Goal: Transaction & Acquisition: Purchase product/service

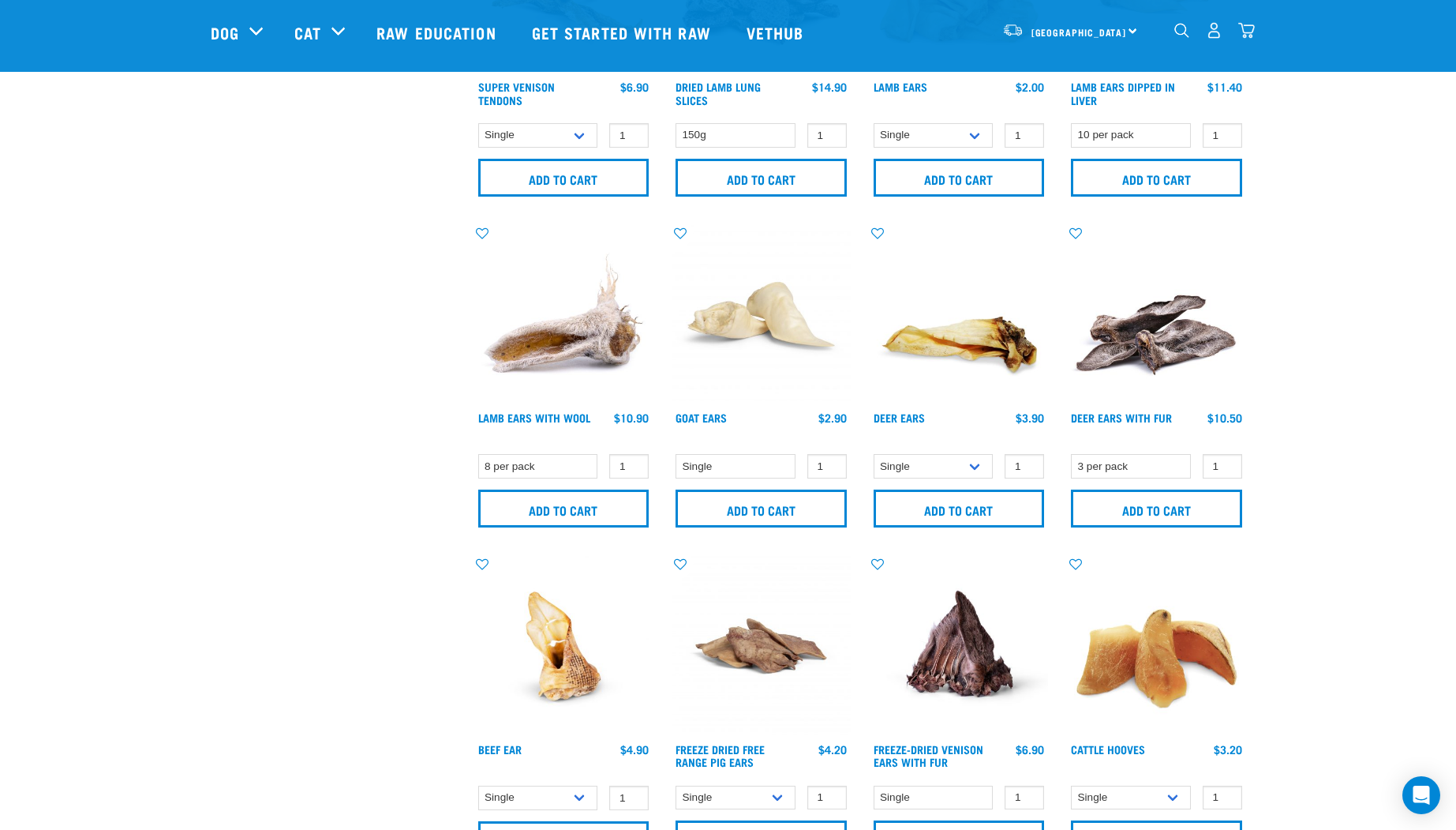
scroll to position [1017, 0]
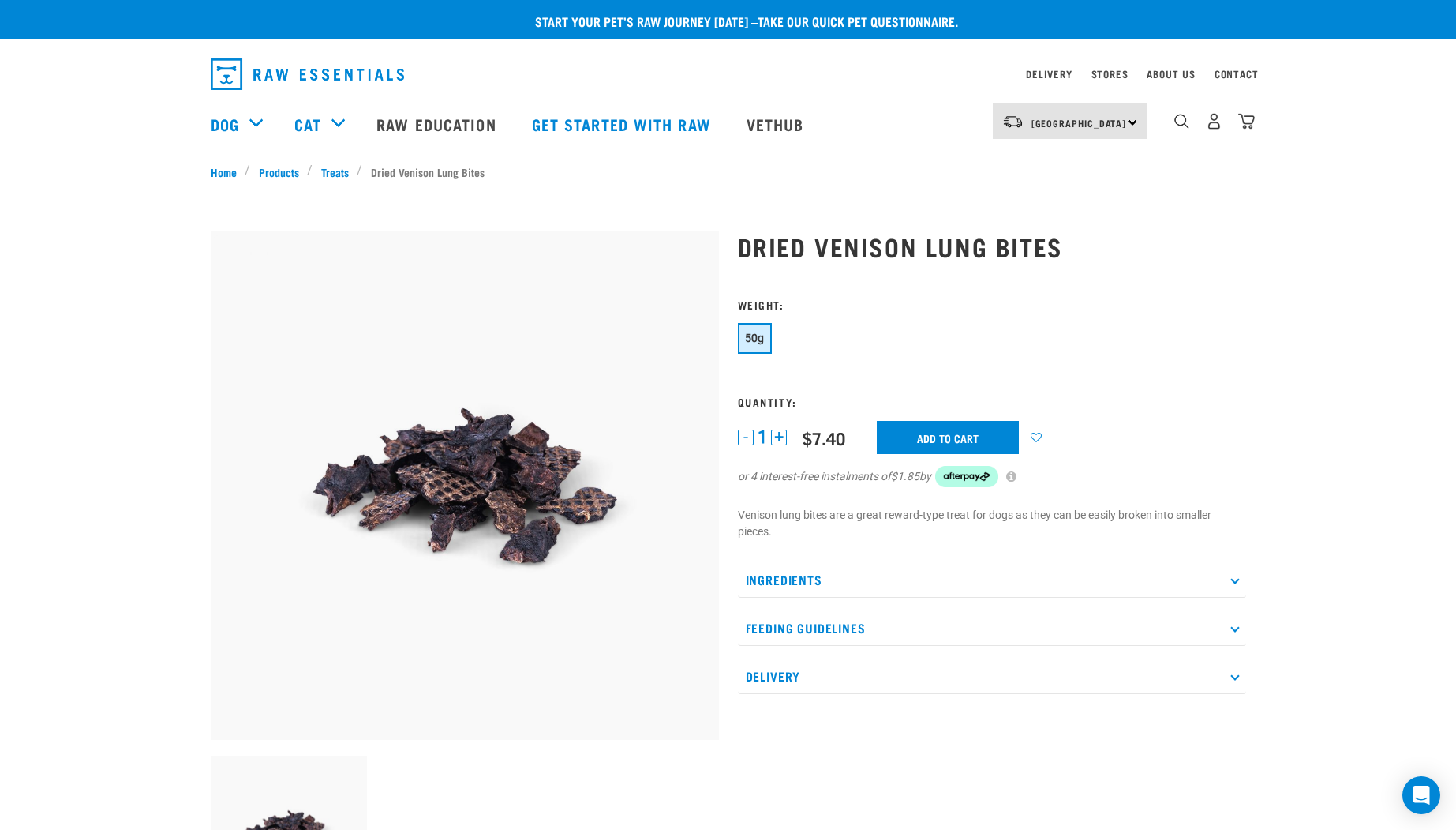
click at [783, 436] on button "+" at bounding box center [779, 437] width 16 height 16
click at [783, 435] on button "+" at bounding box center [779, 437] width 16 height 16
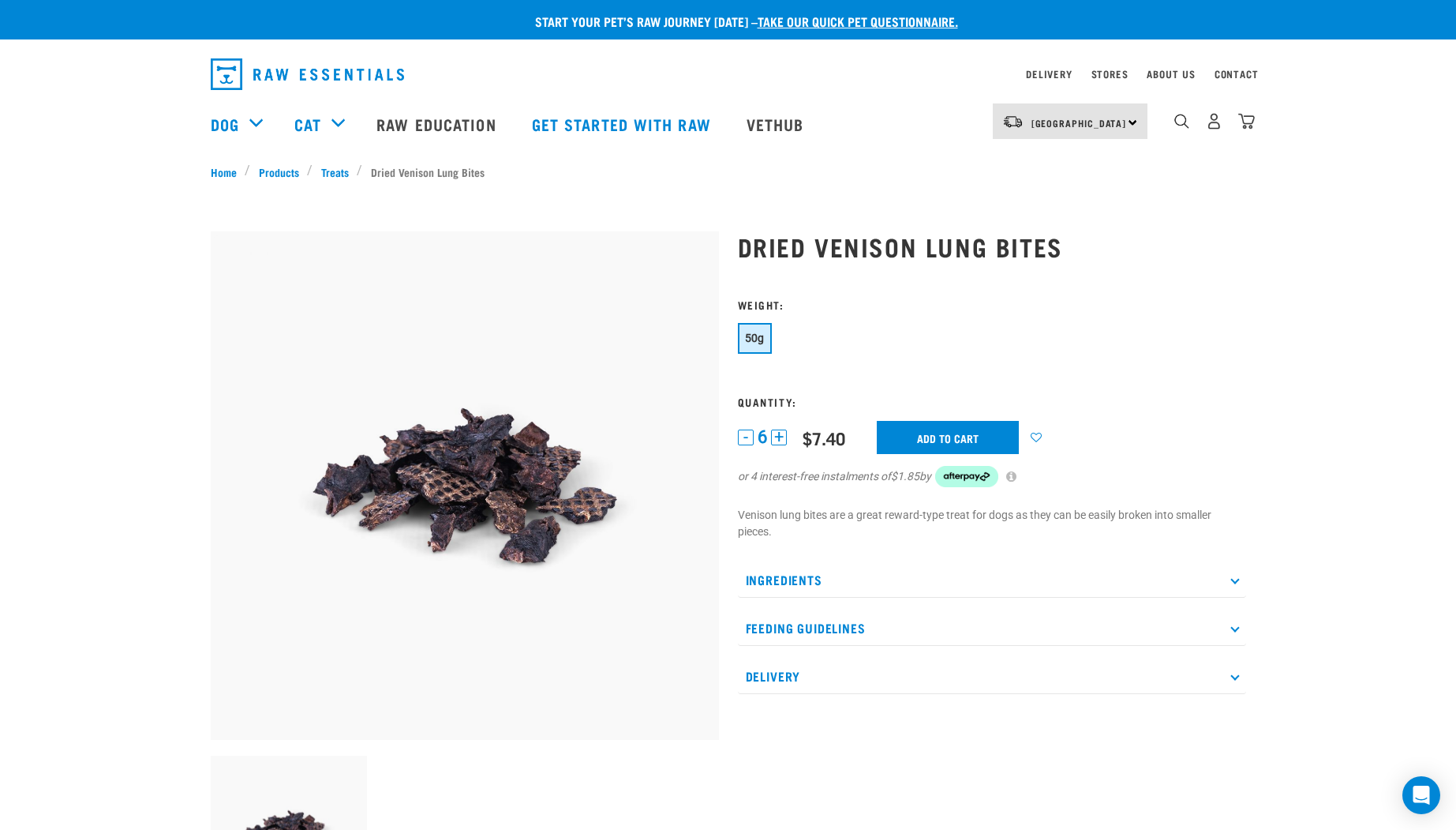
click at [783, 435] on button "+" at bounding box center [779, 437] width 16 height 16
click at [781, 435] on button "+" at bounding box center [779, 437] width 16 height 16
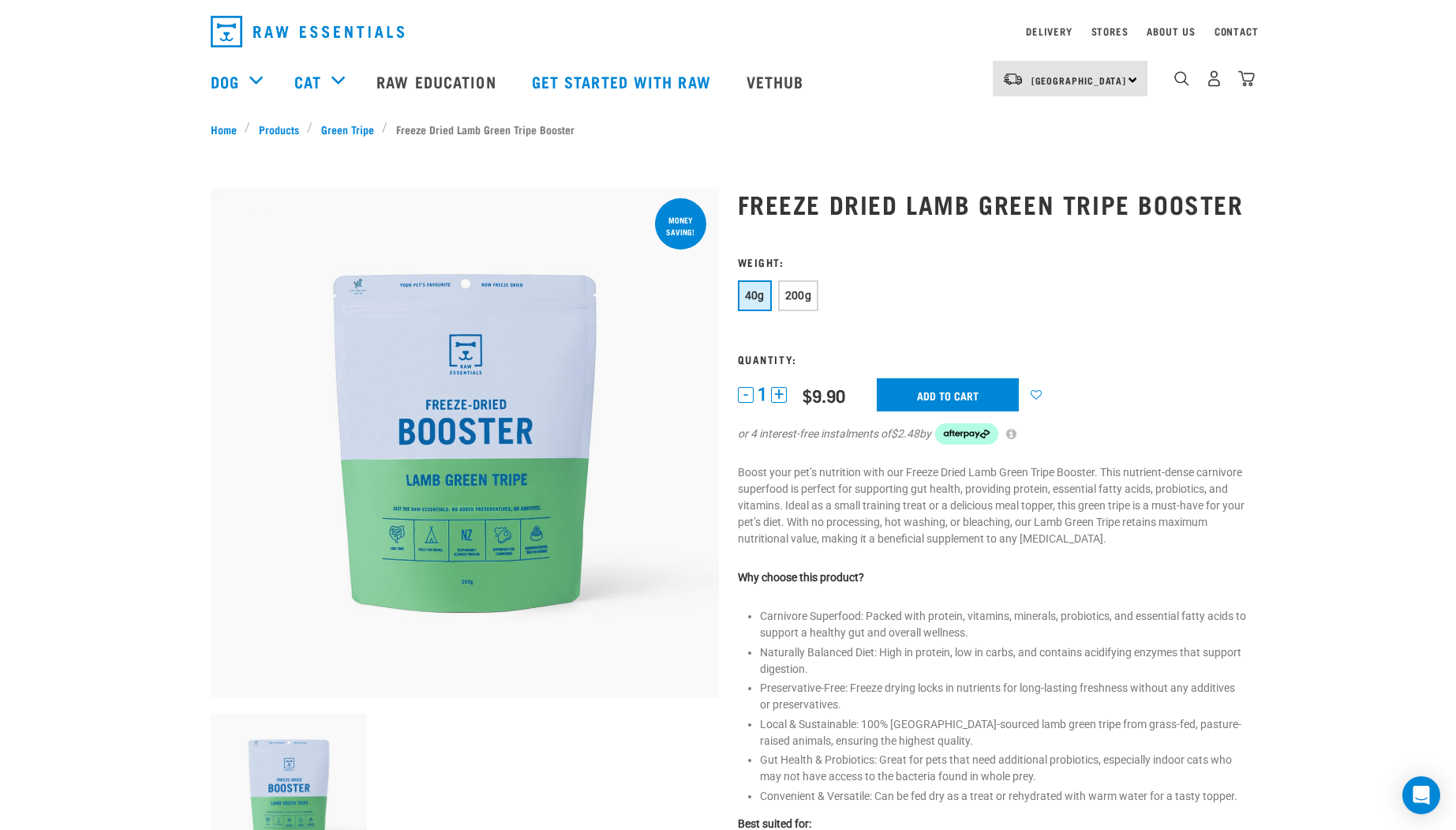
scroll to position [35, 0]
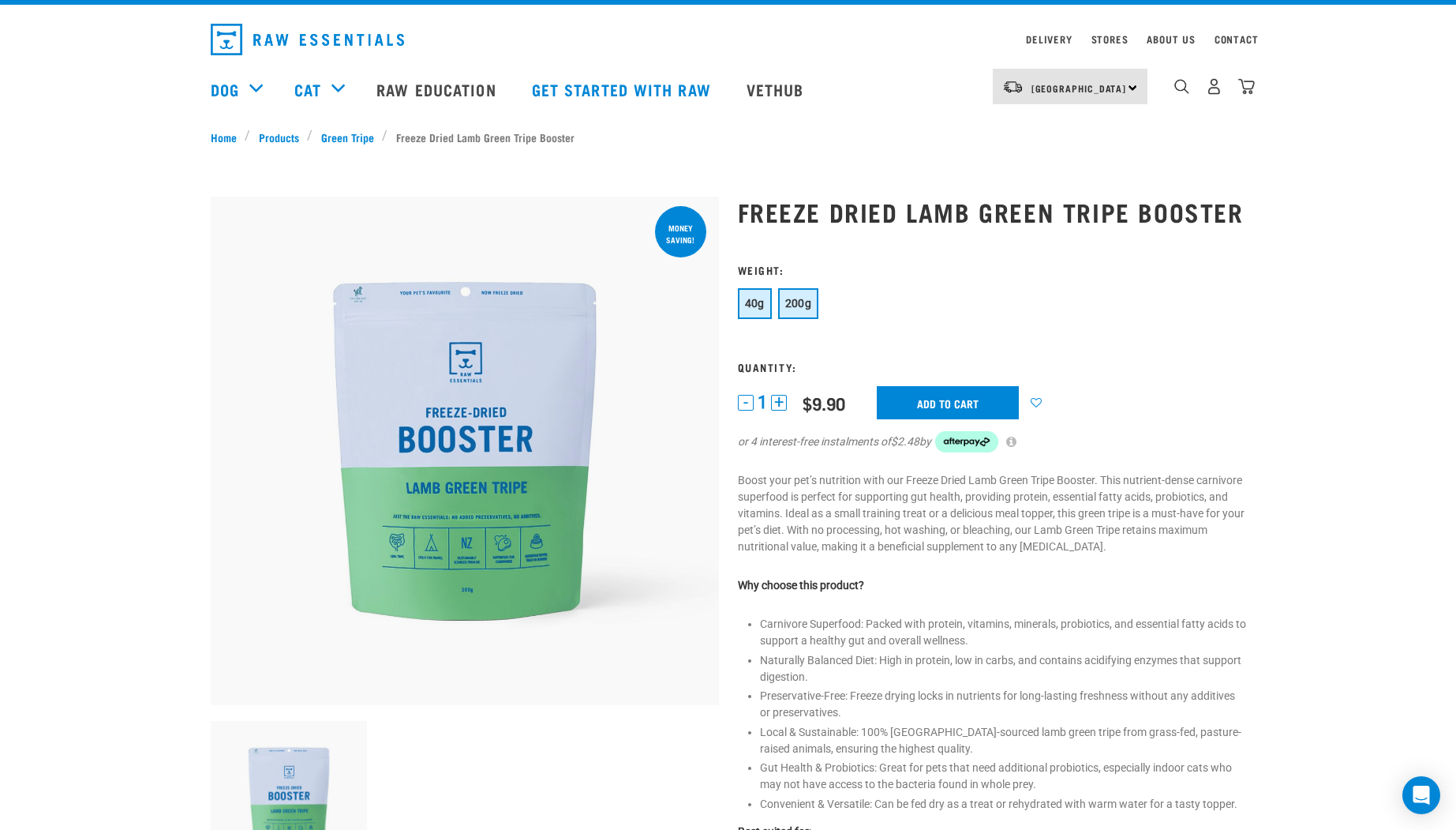
click at [807, 310] on span "200g" at bounding box center [799, 302] width 26 height 12
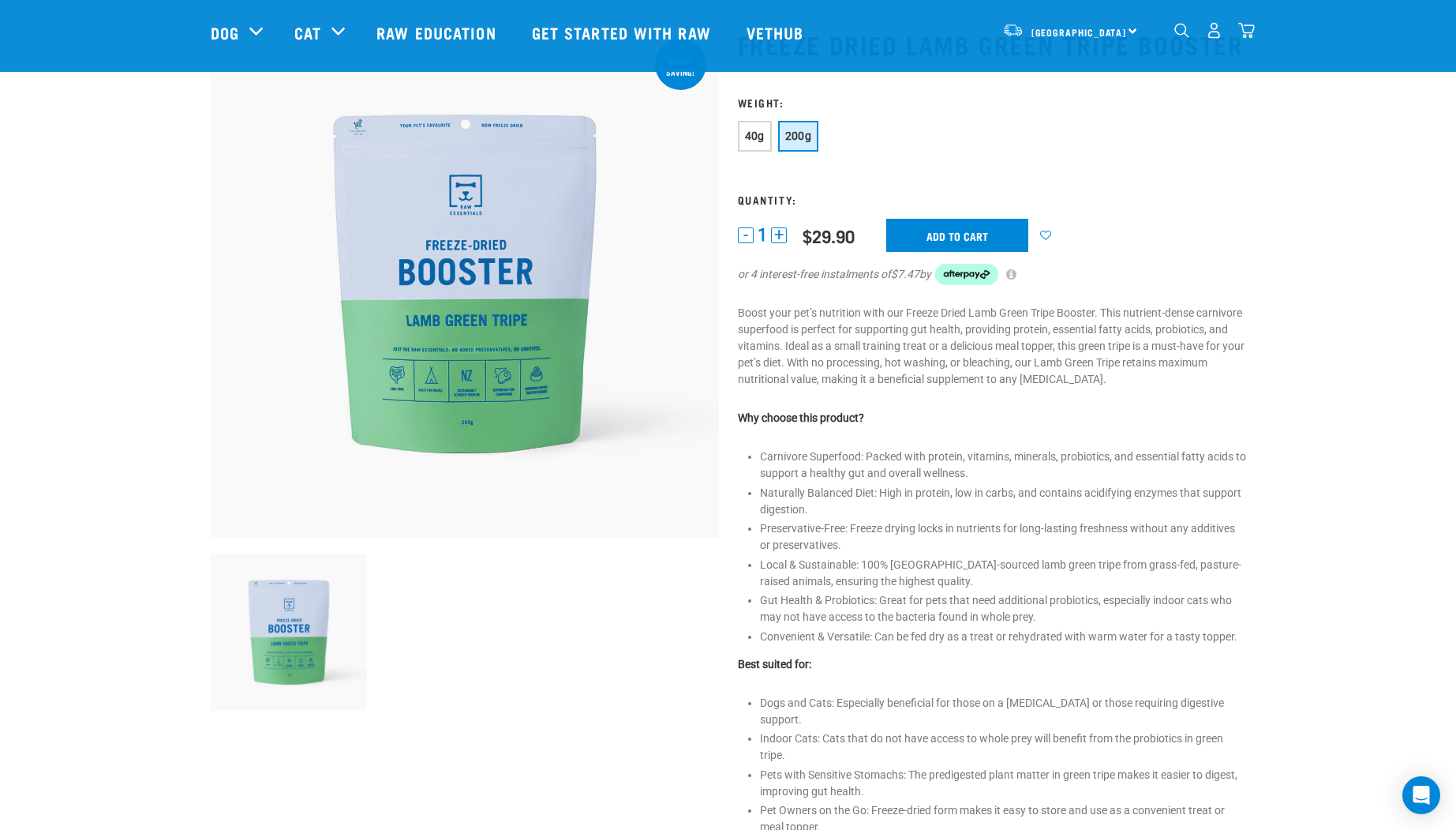
scroll to position [0, 0]
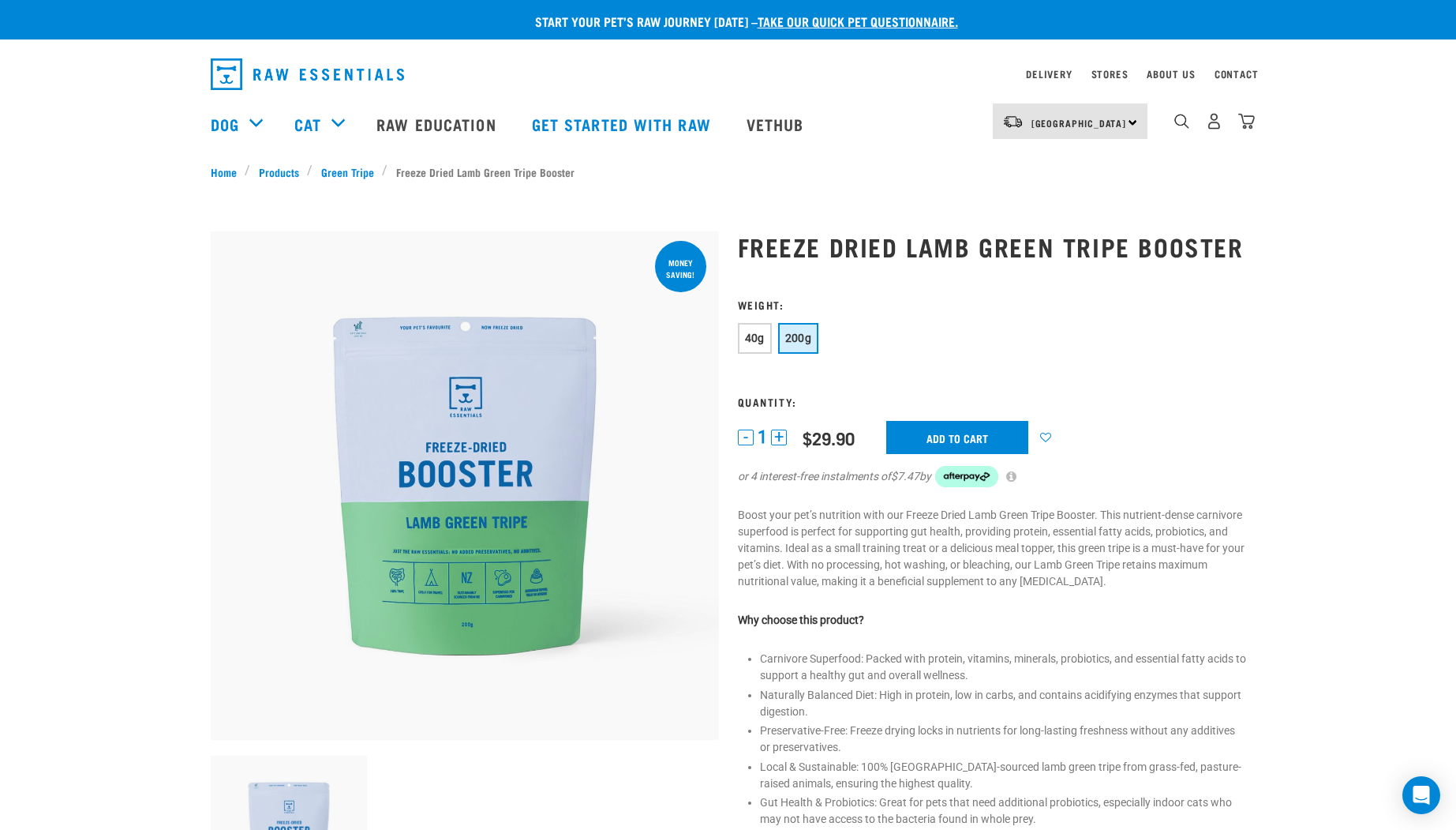
click at [968, 454] on input "Add to cart" at bounding box center [957, 437] width 142 height 33
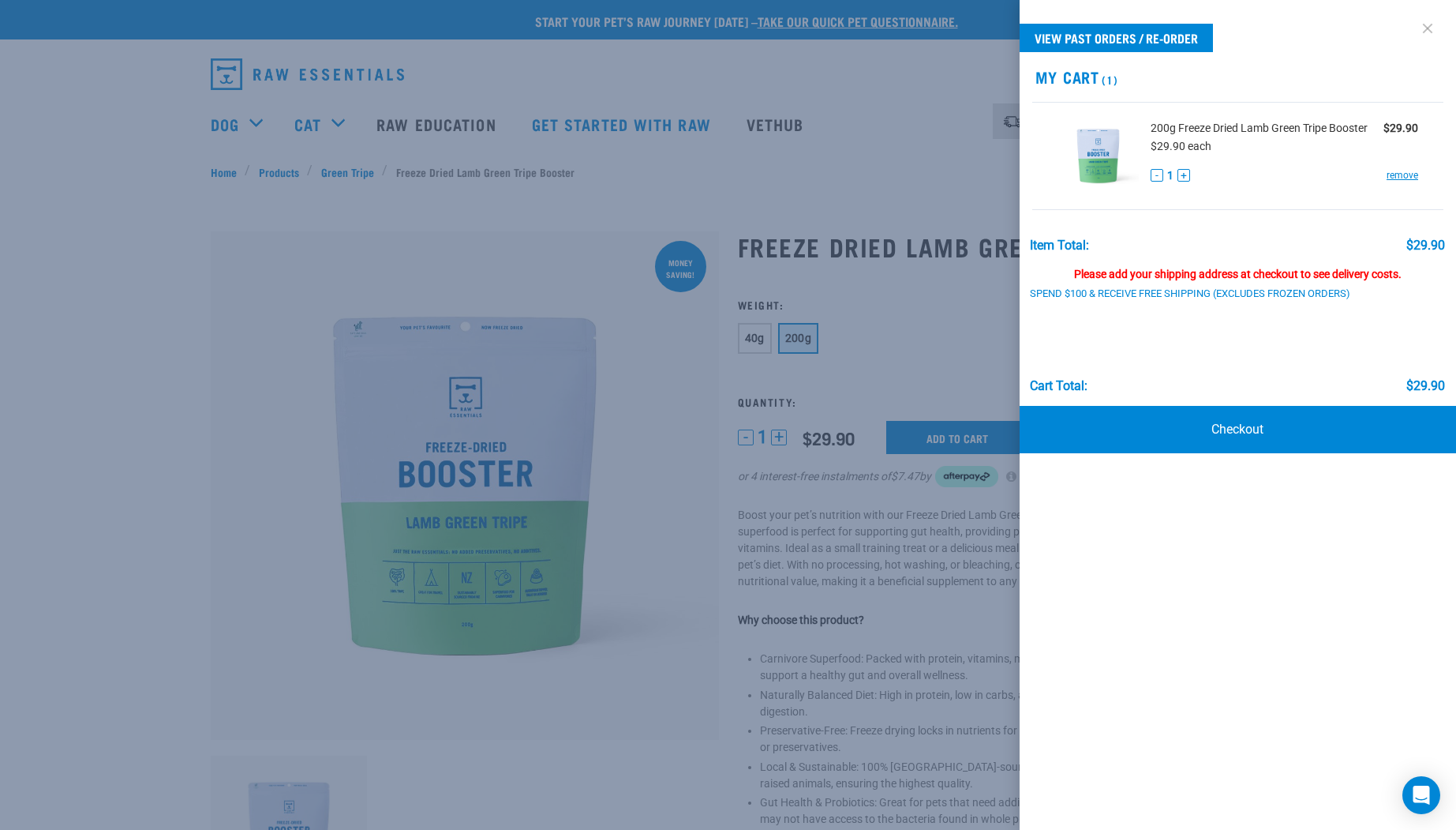
click at [1423, 28] on link at bounding box center [1428, 28] width 25 height 25
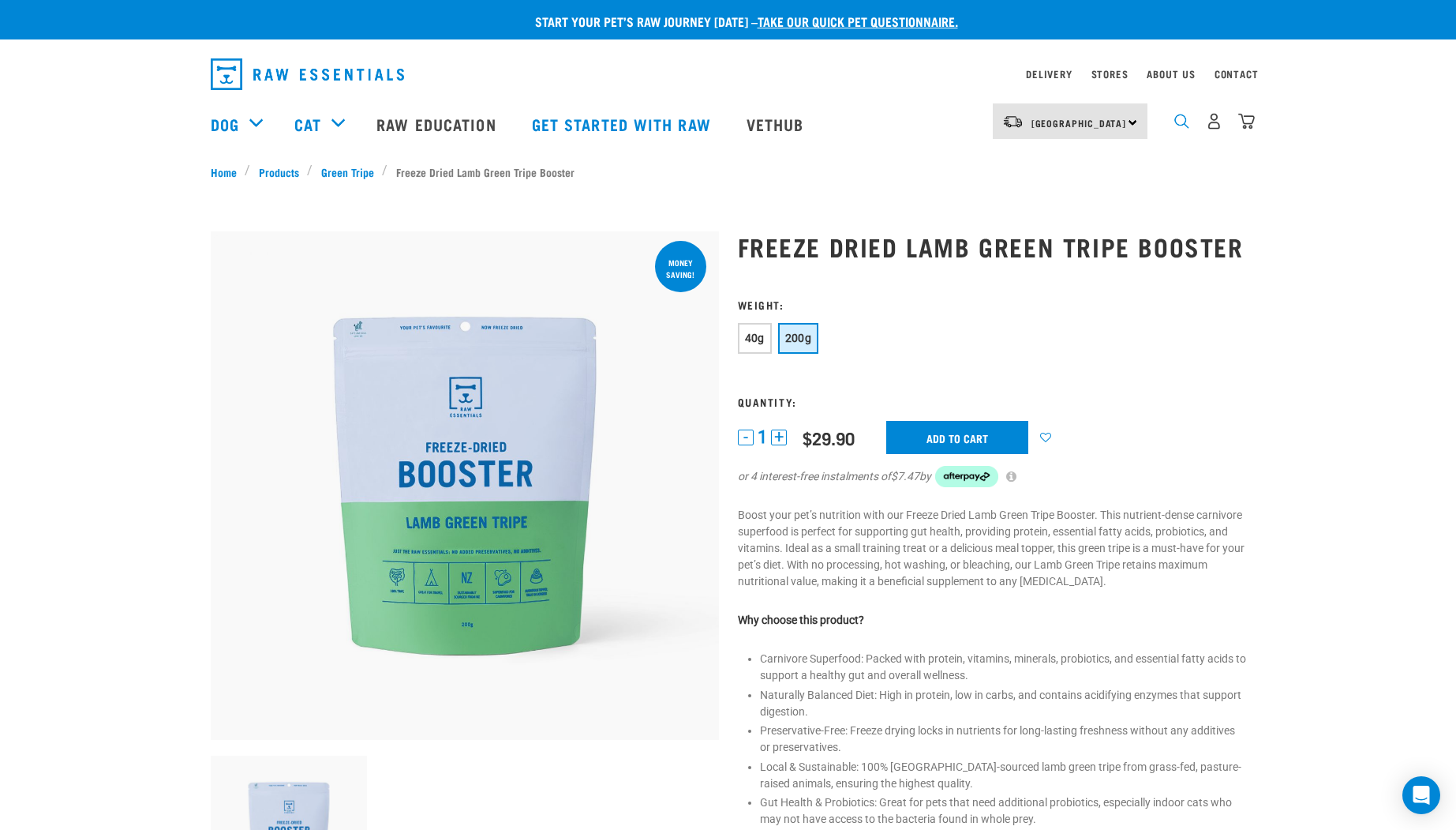
click at [1181, 124] on img "dropdown navigation" at bounding box center [1182, 122] width 15 height 15
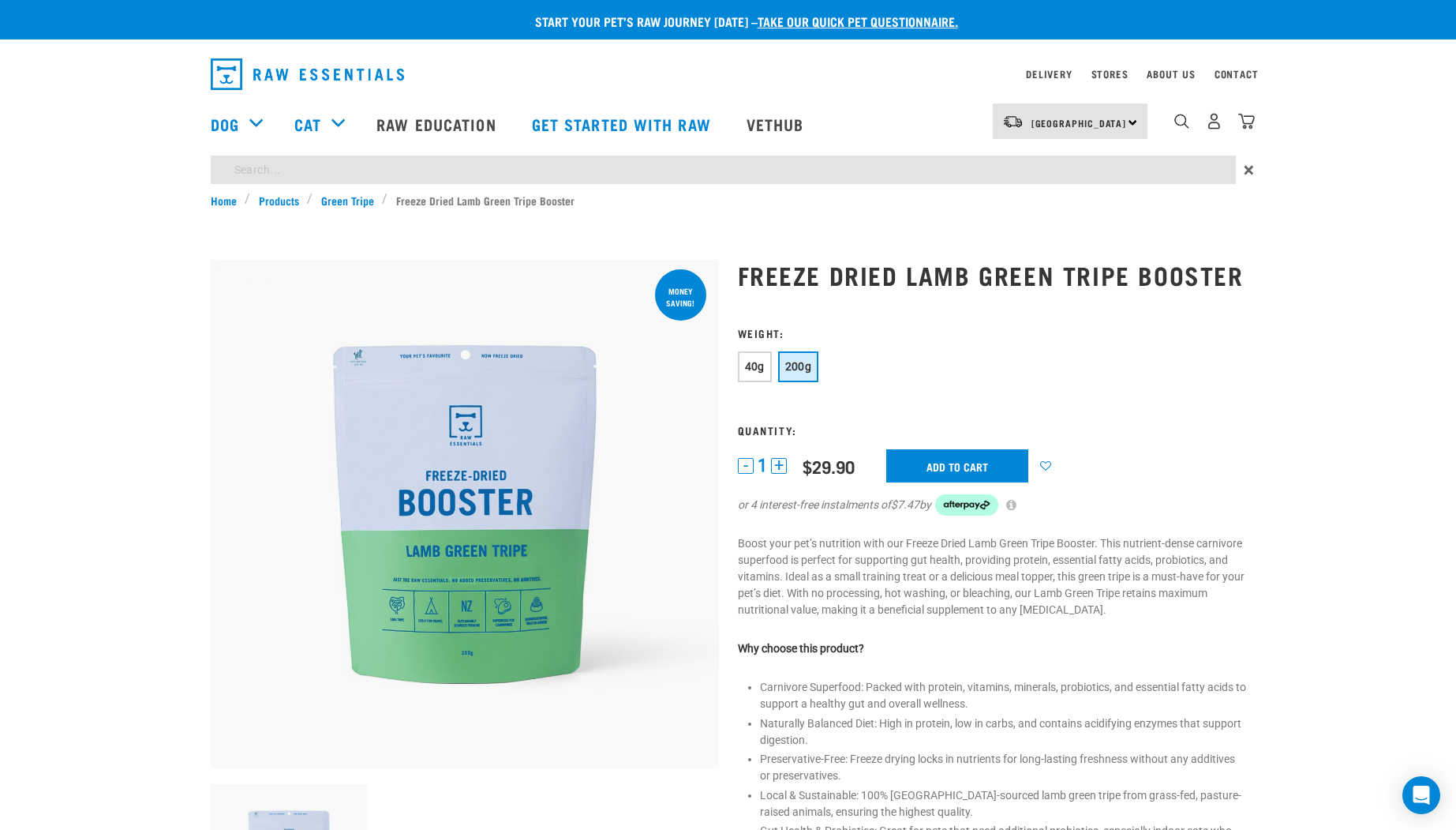
click at [492, 172] on input "search" at bounding box center [723, 170] width 1026 height 28
type input "venison lung bites"
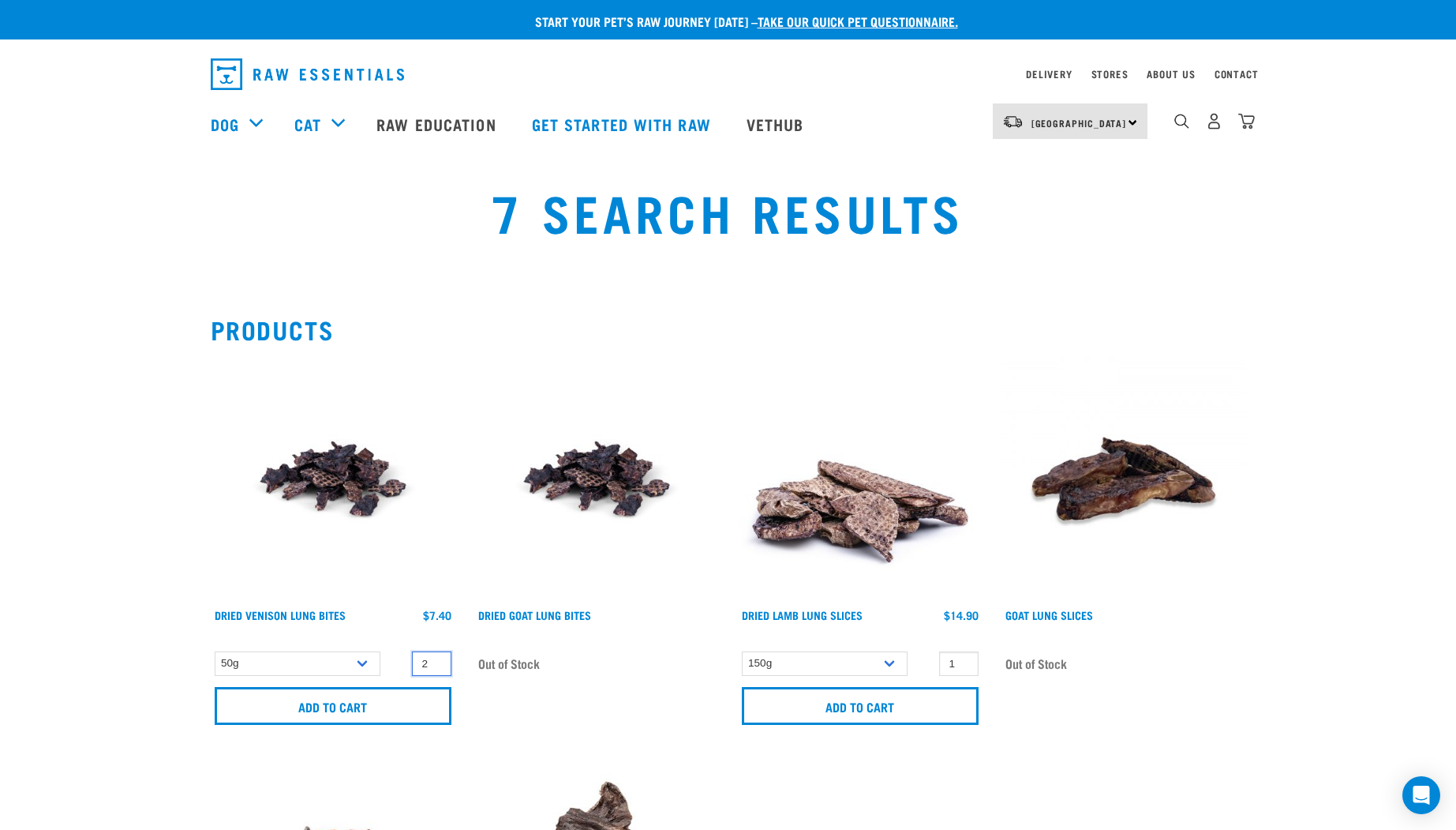
click at [433, 660] on input "2" at bounding box center [431, 663] width 40 height 24
click at [433, 660] on input "3" at bounding box center [431, 663] width 40 height 24
type input "4"
click at [433, 660] on input "4" at bounding box center [431, 663] width 40 height 24
click at [376, 709] on input "Add to cart" at bounding box center [332, 706] width 236 height 38
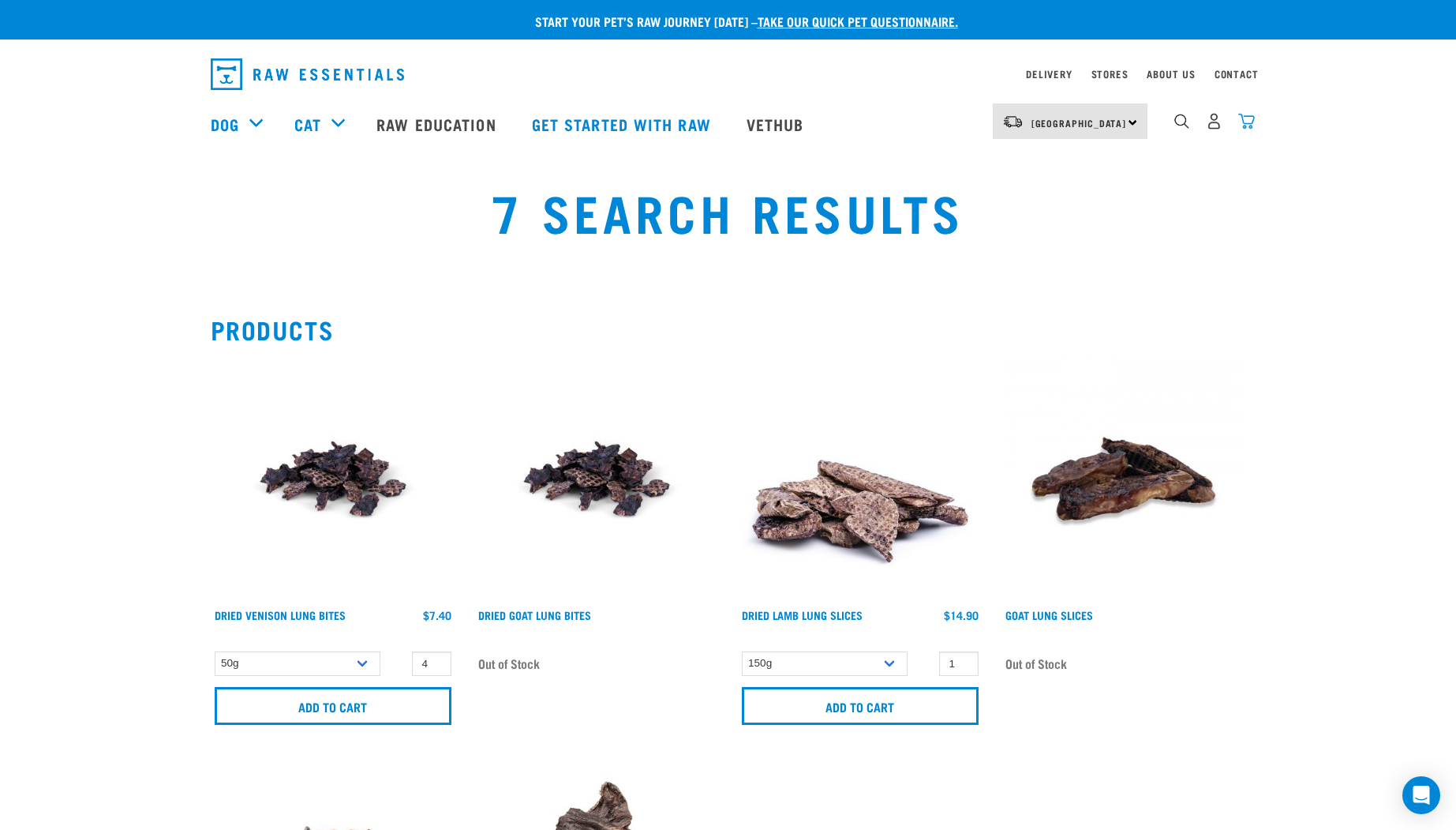
click at [1245, 122] on img "dropdown navigation" at bounding box center [1247, 122] width 17 height 17
click at [1245, 120] on img "dropdown navigation" at bounding box center [1247, 122] width 17 height 17
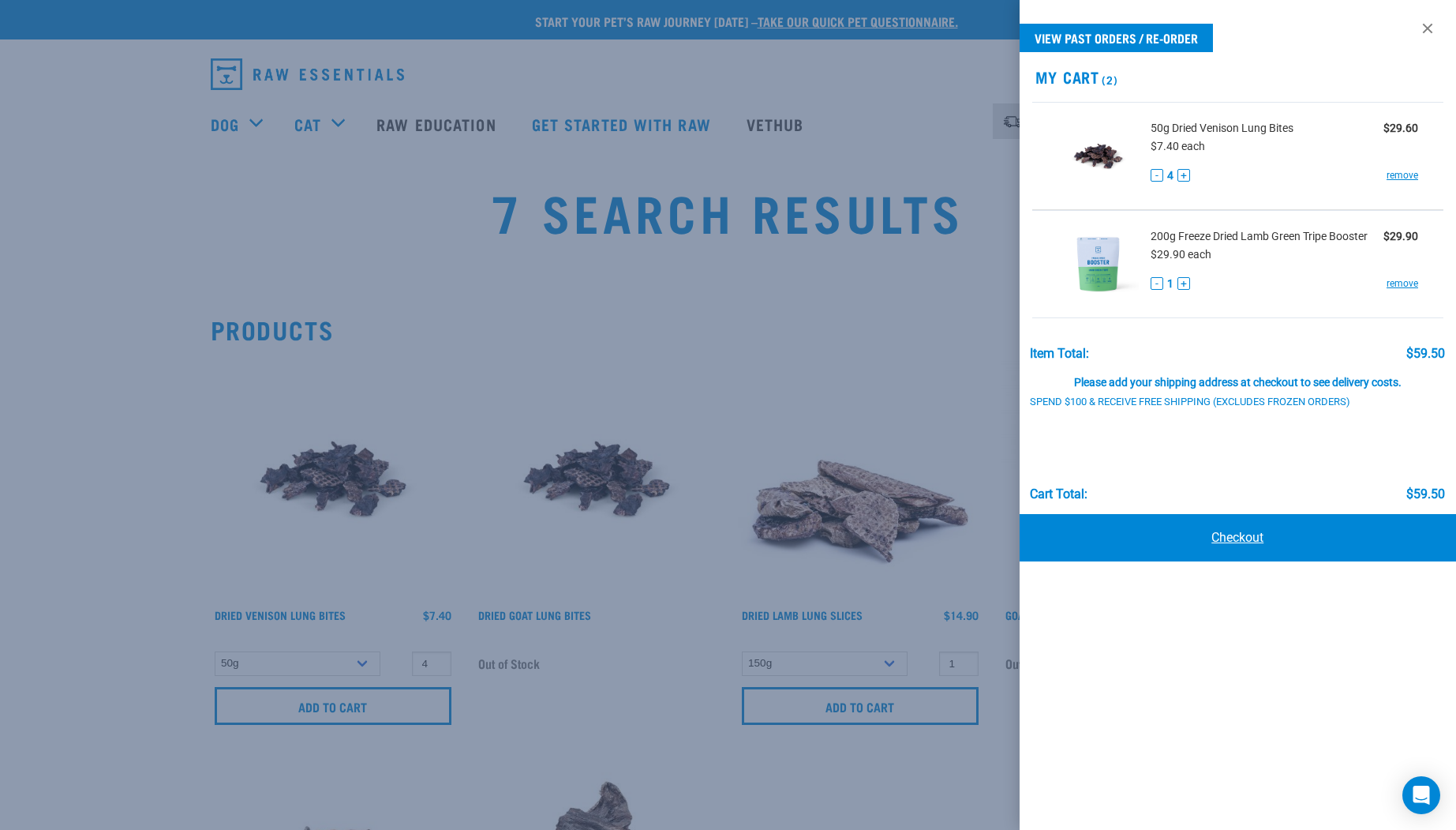
click at [1235, 534] on link "Checkout" at bounding box center [1238, 538] width 437 height 47
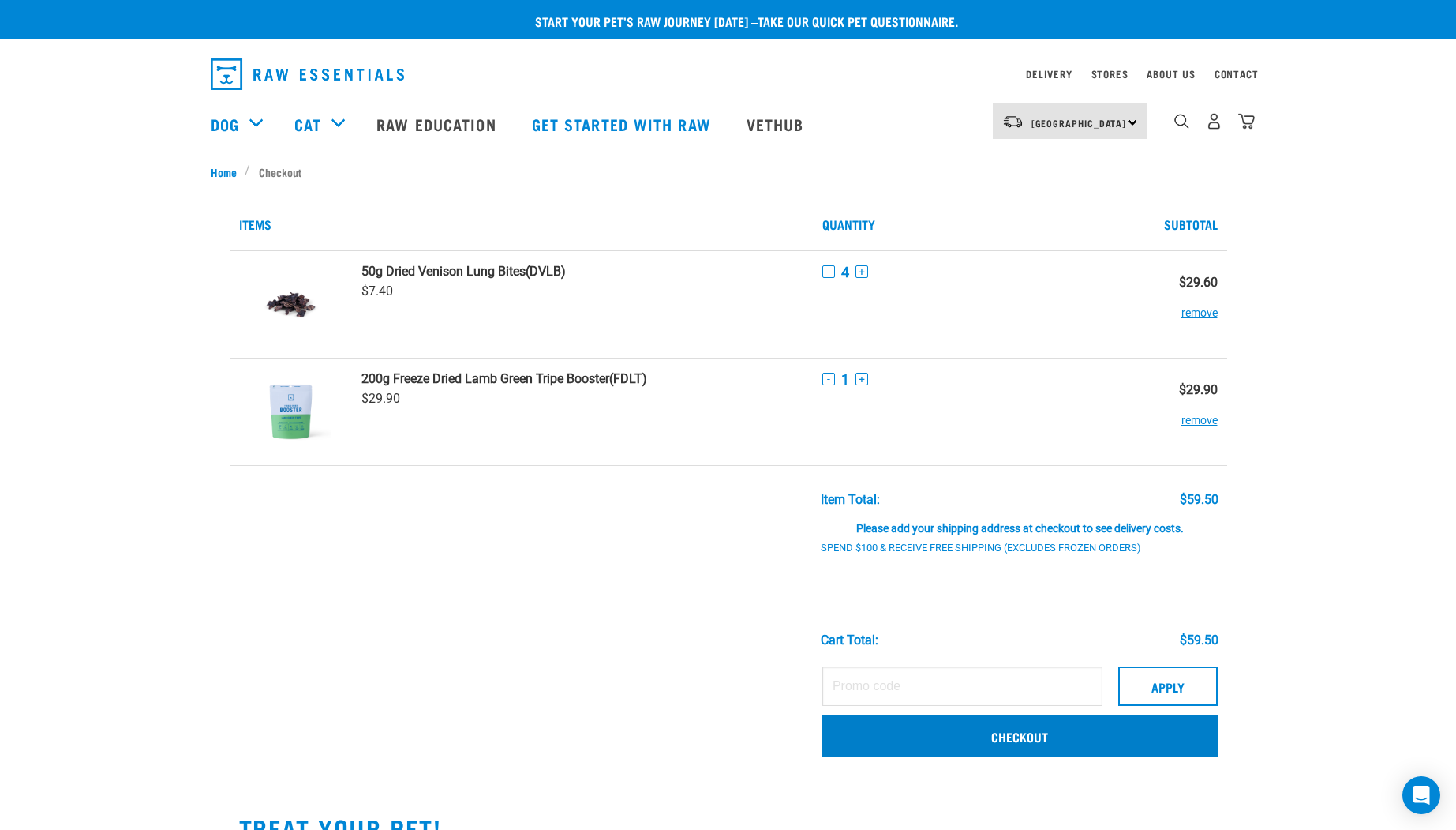
click at [1075, 739] on link "Checkout" at bounding box center [1020, 736] width 396 height 41
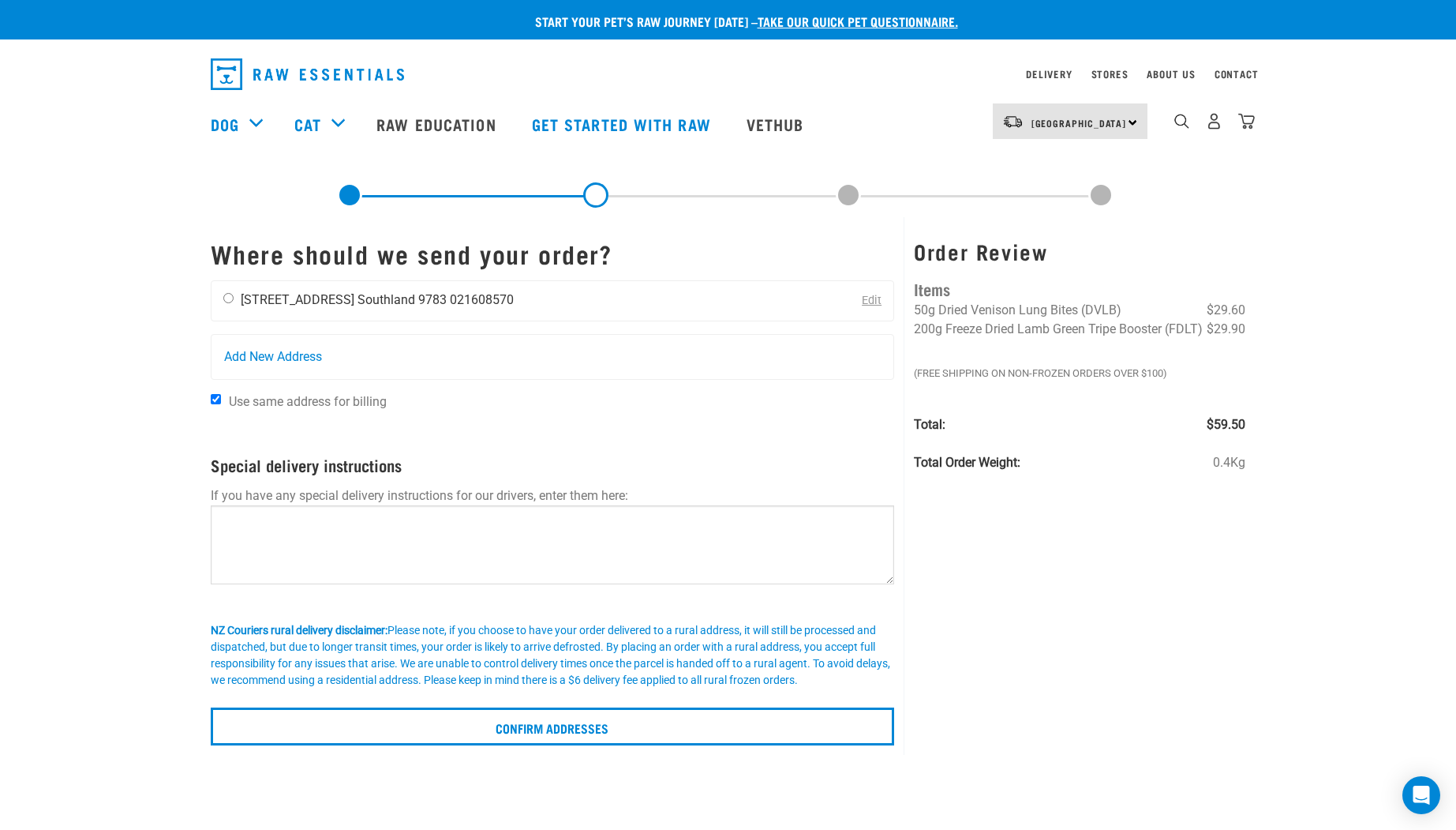
click at [227, 299] on input "radio" at bounding box center [228, 298] width 10 height 10
radio input "true"
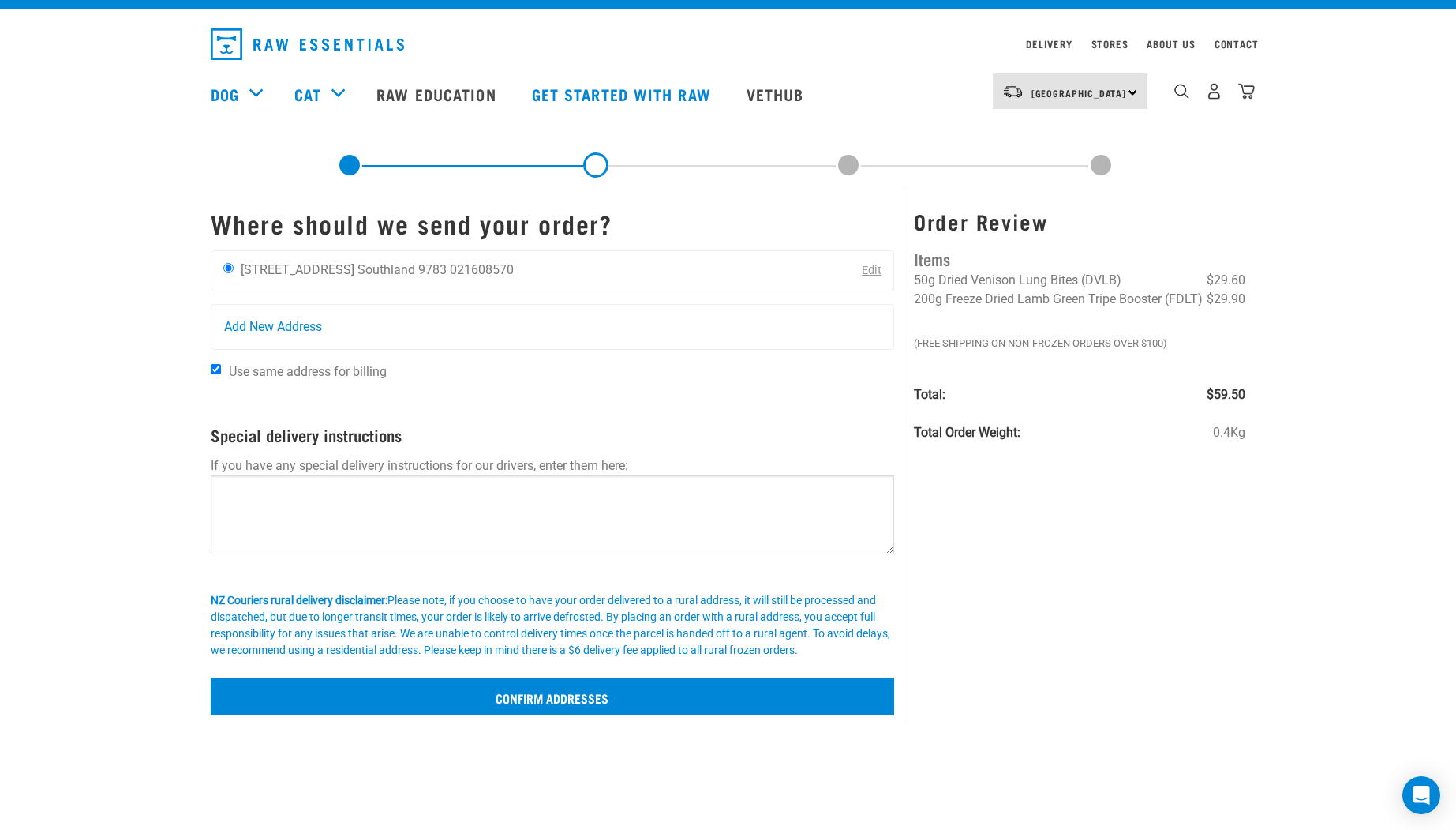
click at [590, 707] on input "Confirm addresses" at bounding box center [553, 696] width 685 height 38
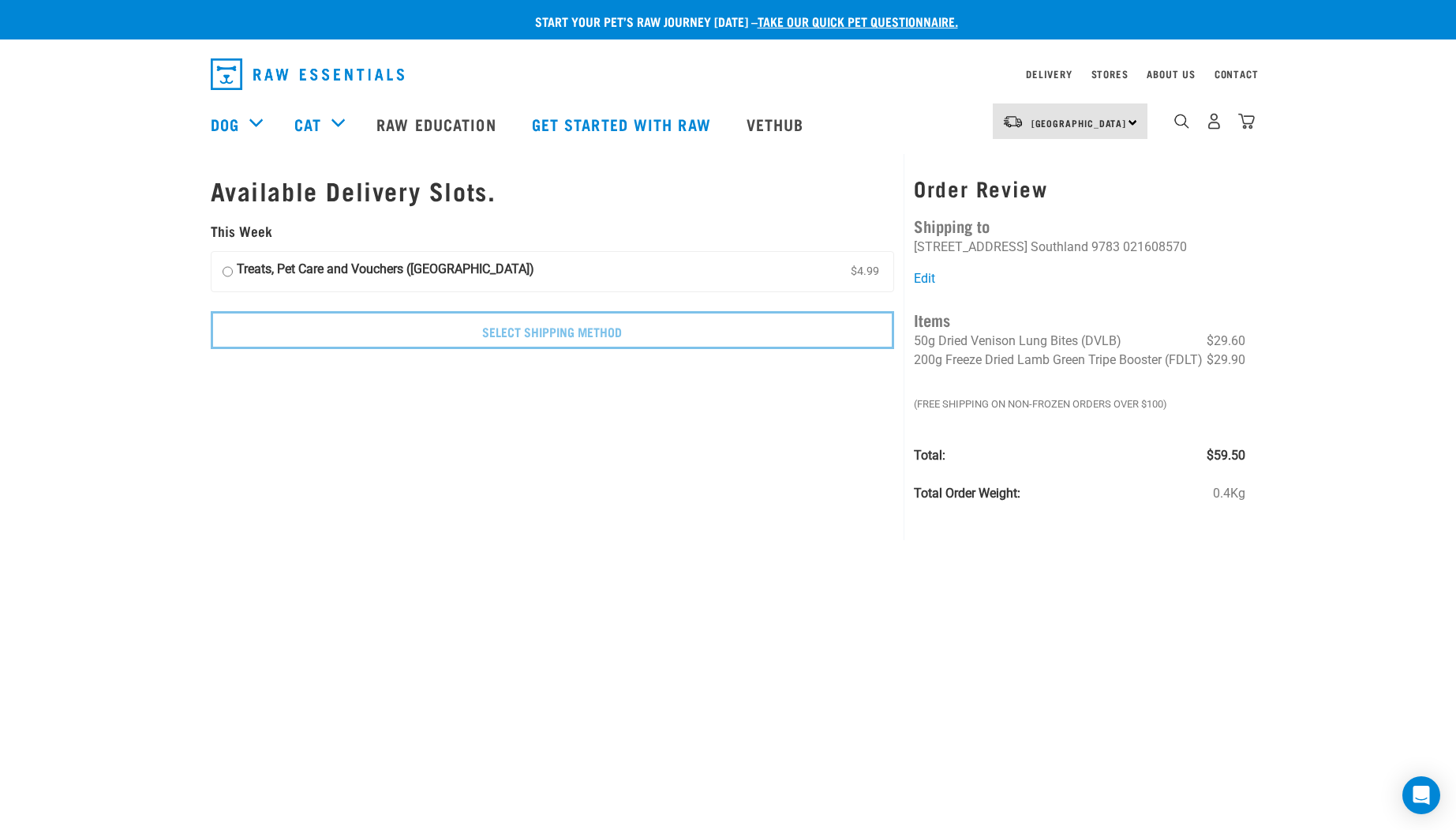
click at [226, 263] on input "Treats, Pet Care and Vouchers ([GEOGRAPHIC_DATA]) $4.99" at bounding box center [227, 271] width 10 height 24
radio input "true"
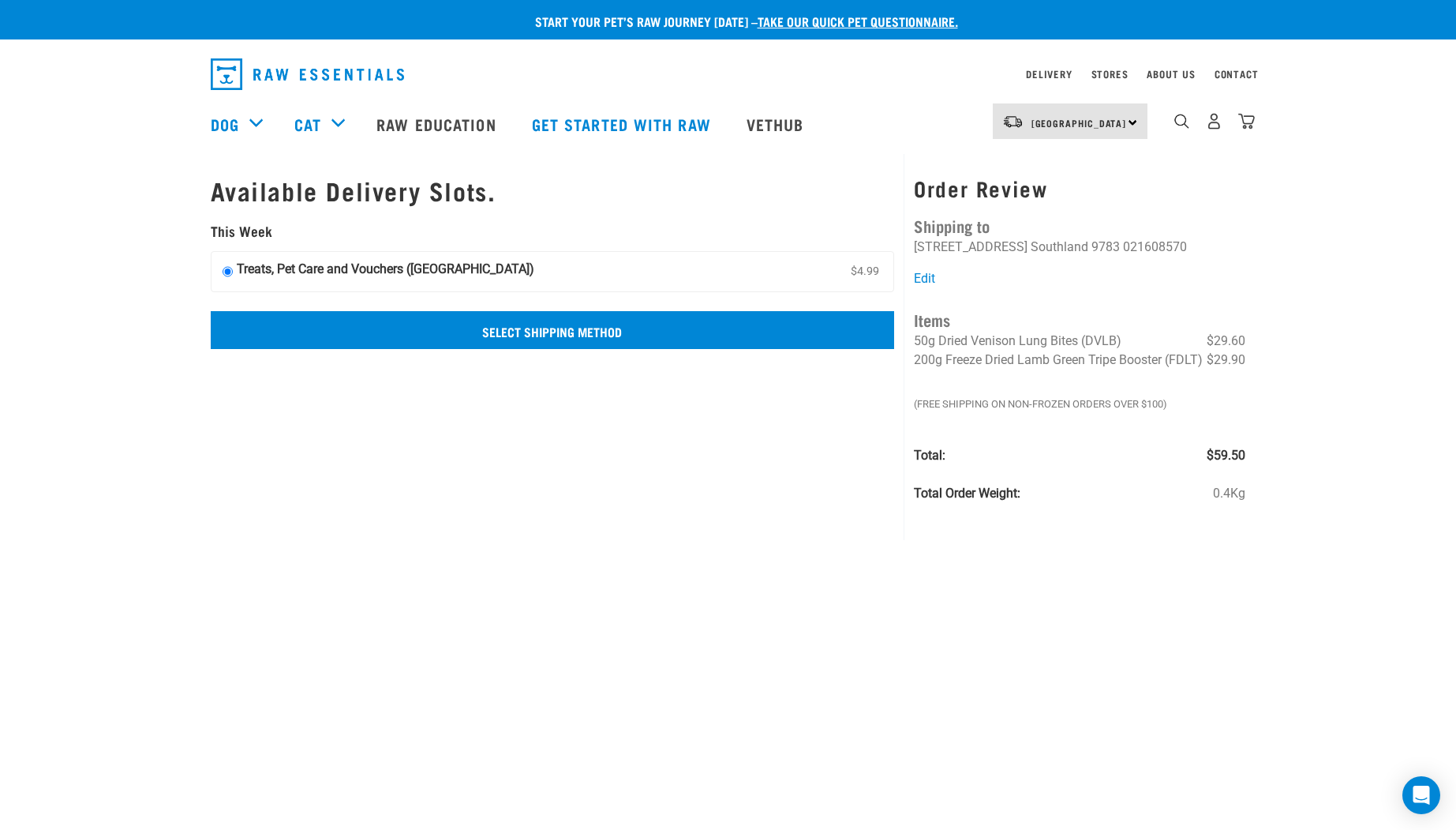
click at [581, 332] on input "Select Shipping Method" at bounding box center [553, 330] width 685 height 38
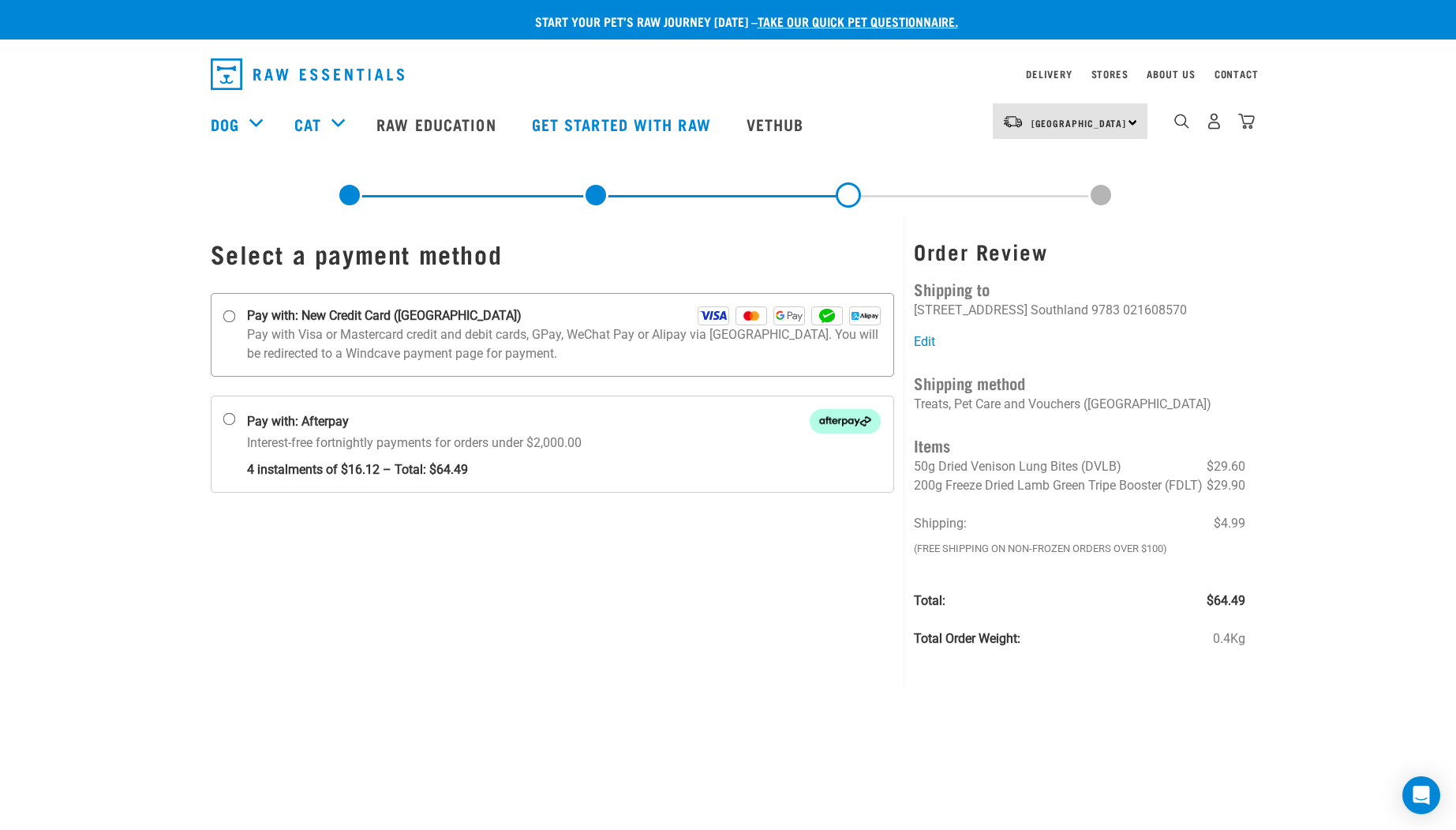
click at [231, 316] on input "Pay with: New Credit Card (Windcave)" at bounding box center [228, 316] width 12 height 12
radio input "true"
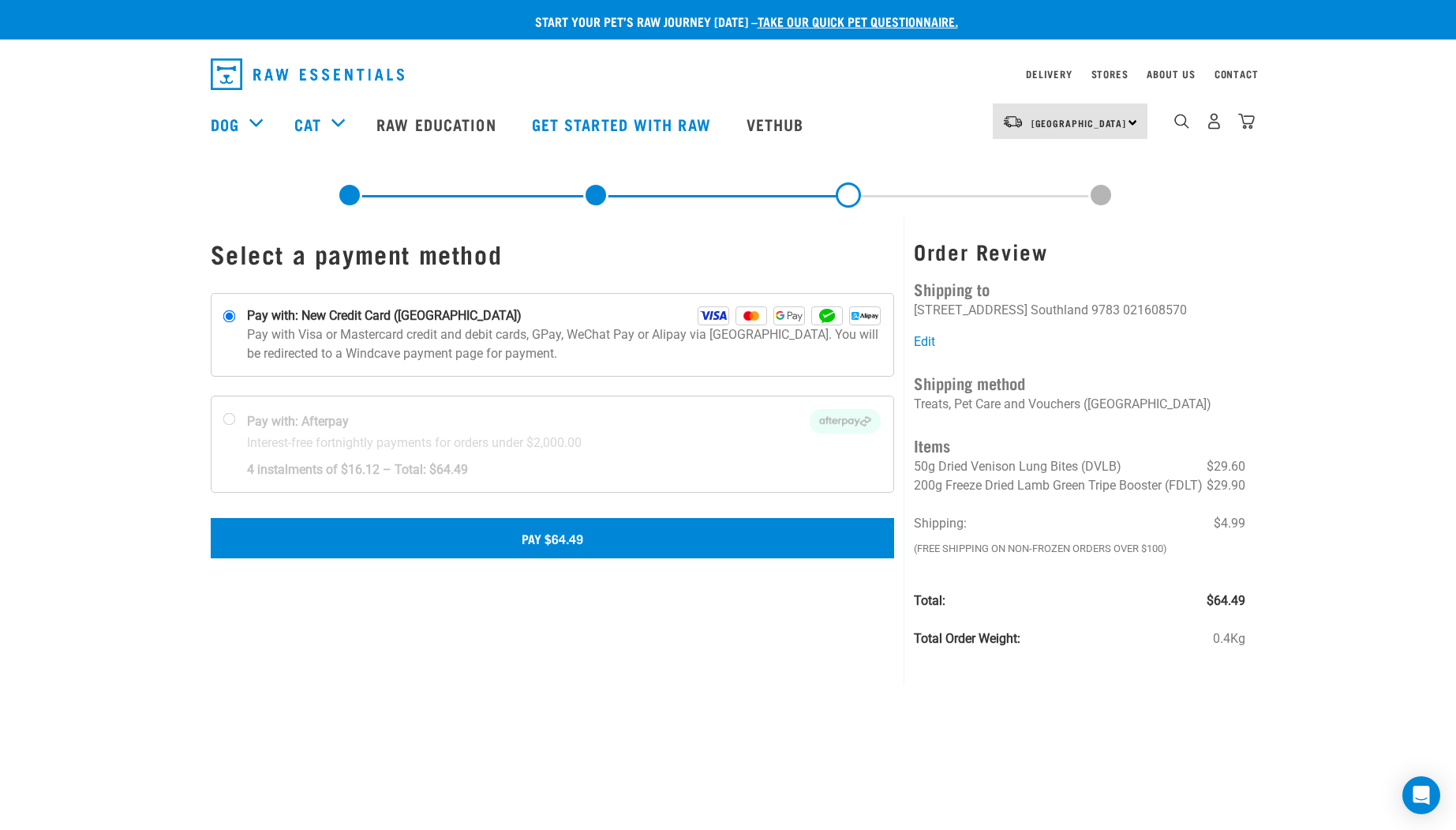
click at [590, 534] on button "Pay $64.49" at bounding box center [553, 538] width 685 height 40
